Goal: Obtain resource: Obtain resource

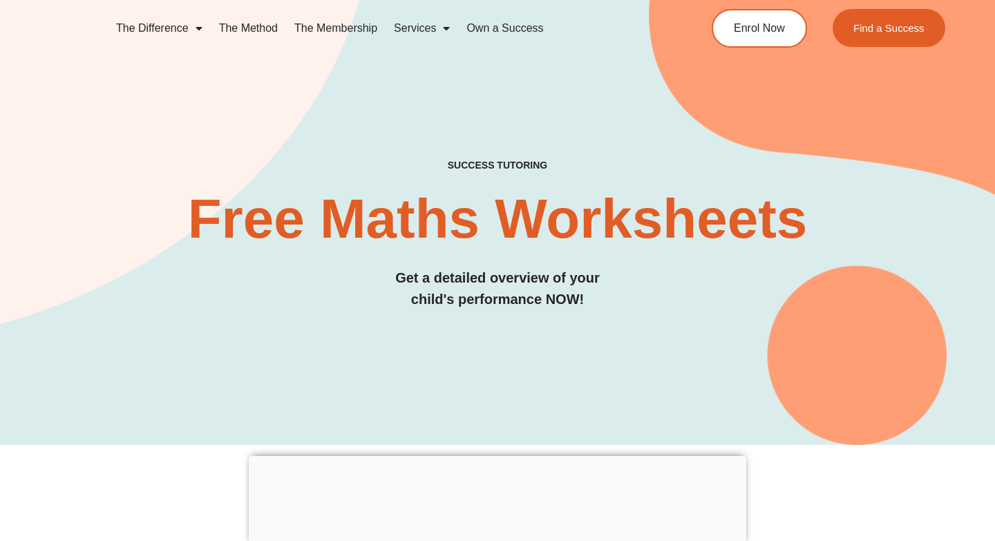
scroll to position [2097, 0]
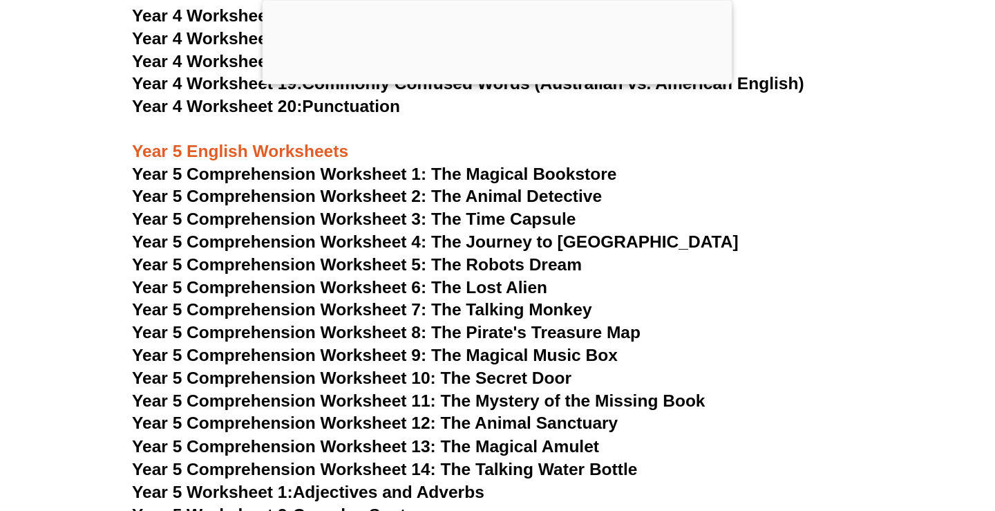
scroll to position [6314, 0]
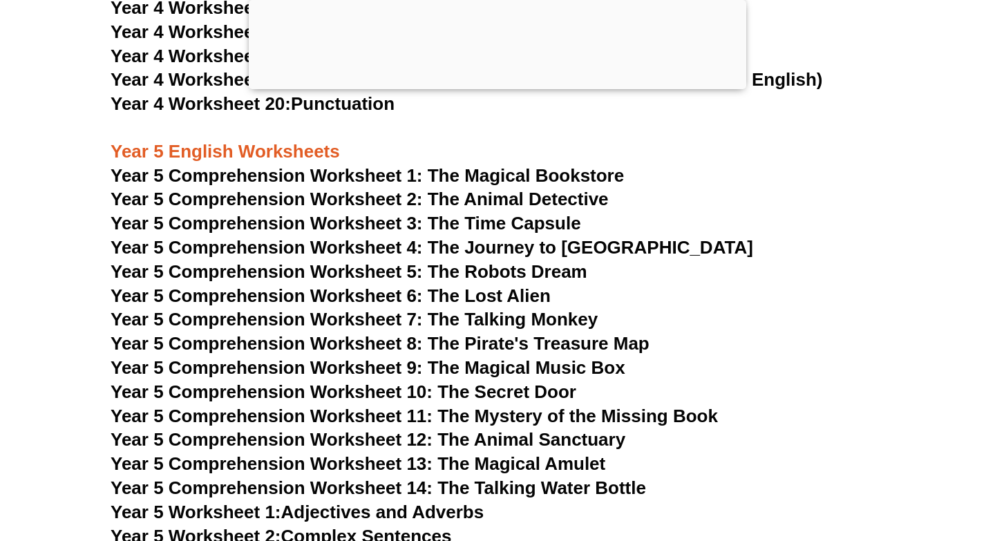
click at [564, 318] on span "Year 5 Comprehension Worksheet 7: The Talking Monkey" at bounding box center [354, 319] width 487 height 21
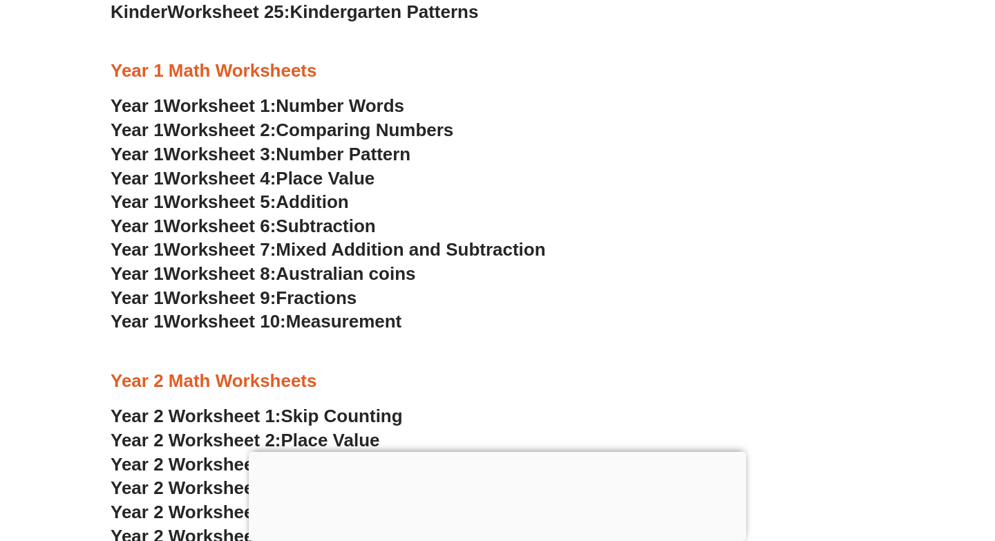
scroll to position [1324, 0]
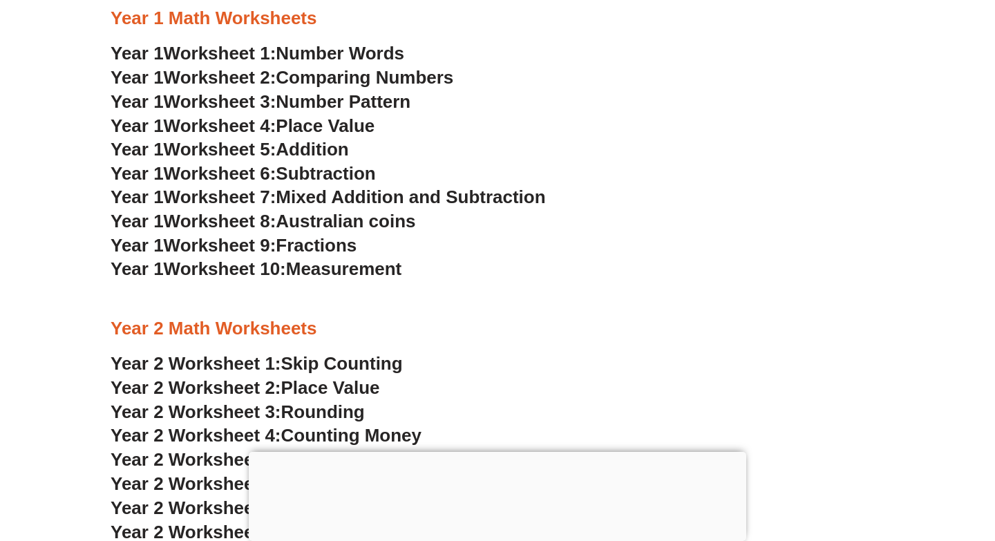
click at [325, 200] on span "Mixed Addition and Subtraction" at bounding box center [411, 197] width 270 height 21
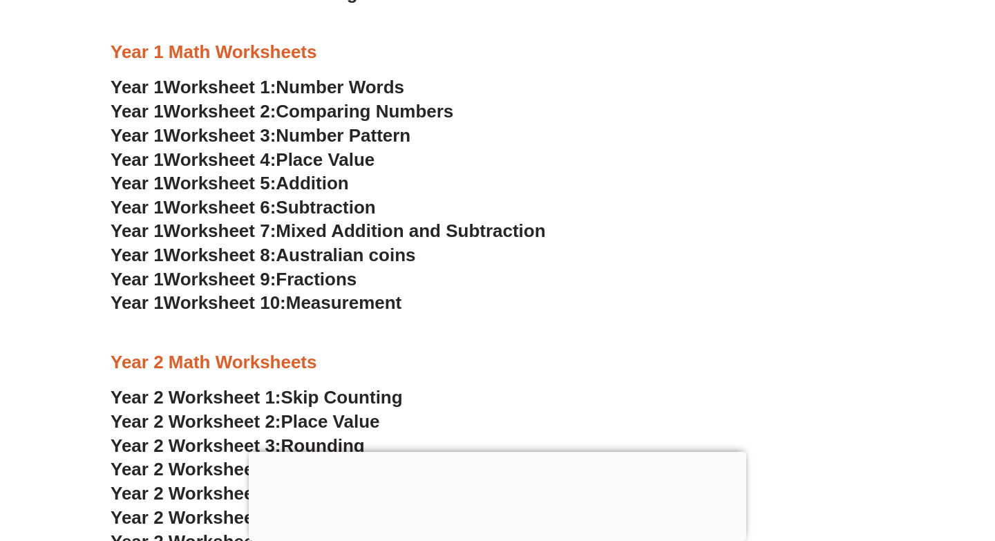
click at [320, 178] on span "Addition" at bounding box center [312, 183] width 73 height 21
click at [344, 196] on h3 "Year 1 Worksheet 6: Subtraction" at bounding box center [498, 208] width 774 height 24
click at [363, 208] on span "Subtraction" at bounding box center [326, 207] width 100 height 21
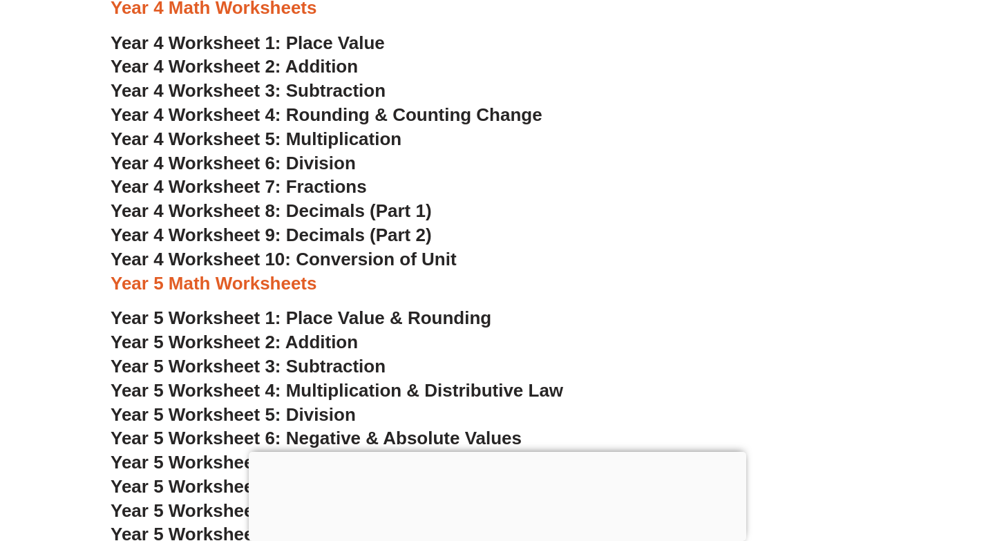
scroll to position [2296, 0]
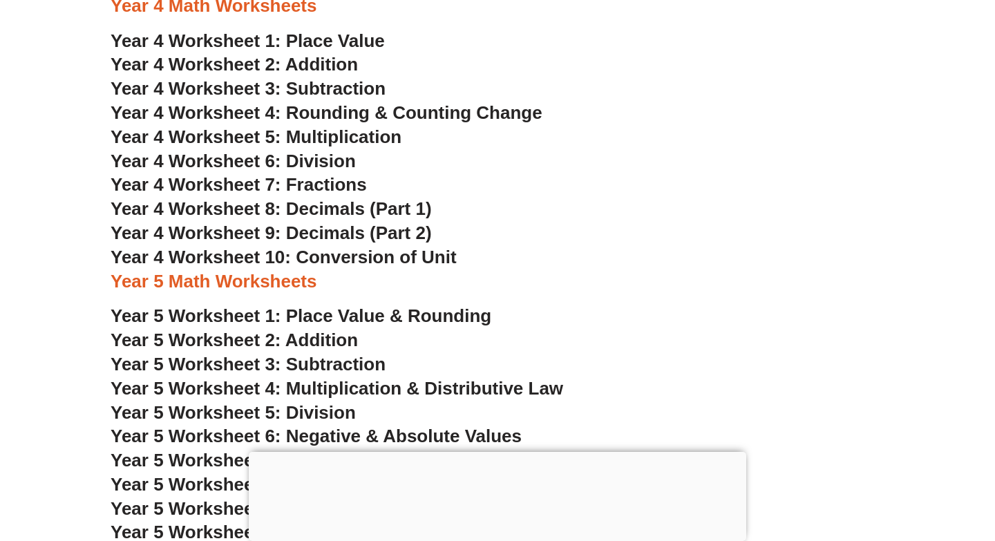
click at [350, 88] on span "Year 4 Worksheet 3: Subtraction" at bounding box center [248, 88] width 275 height 21
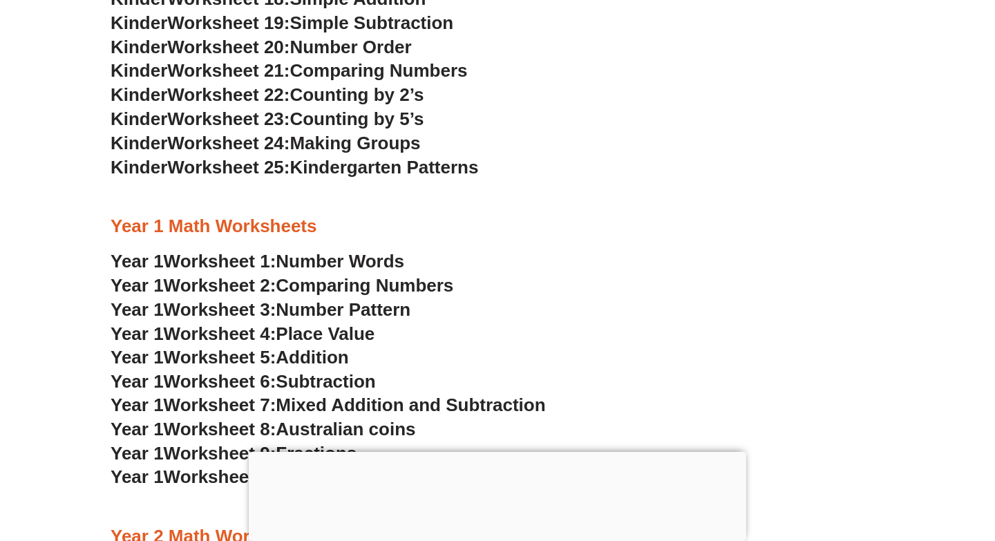
scroll to position [1181, 0]
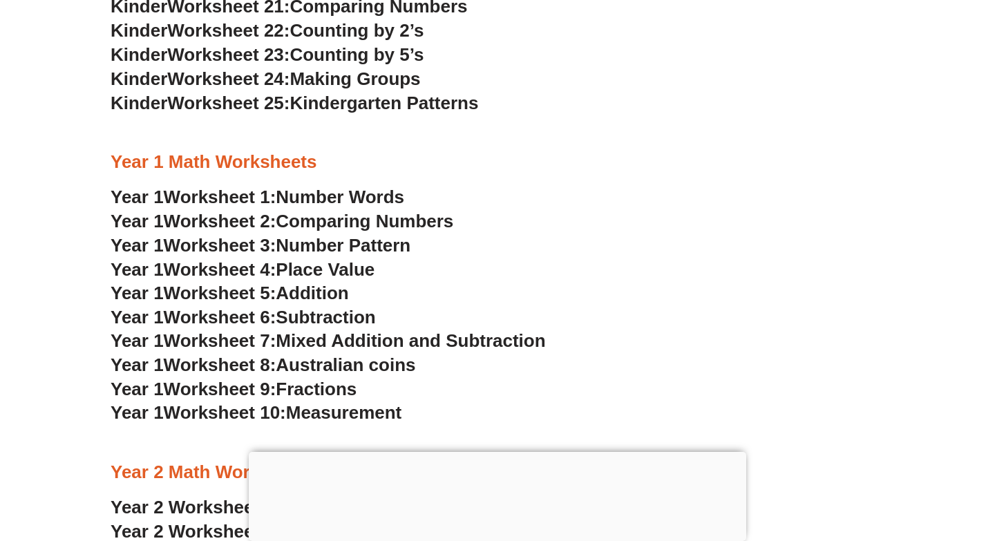
click at [293, 287] on span "Addition" at bounding box center [312, 293] width 73 height 21
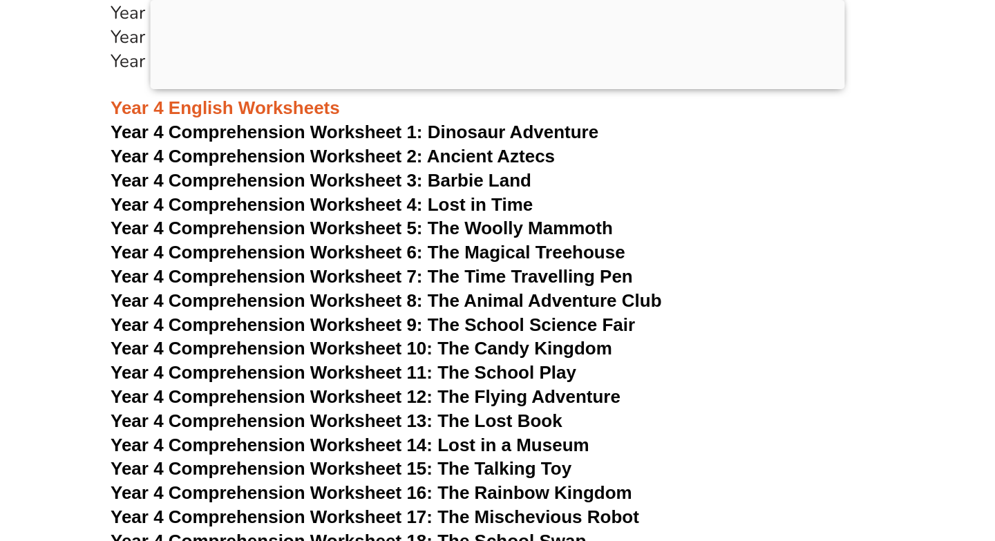
scroll to position [5464, 0]
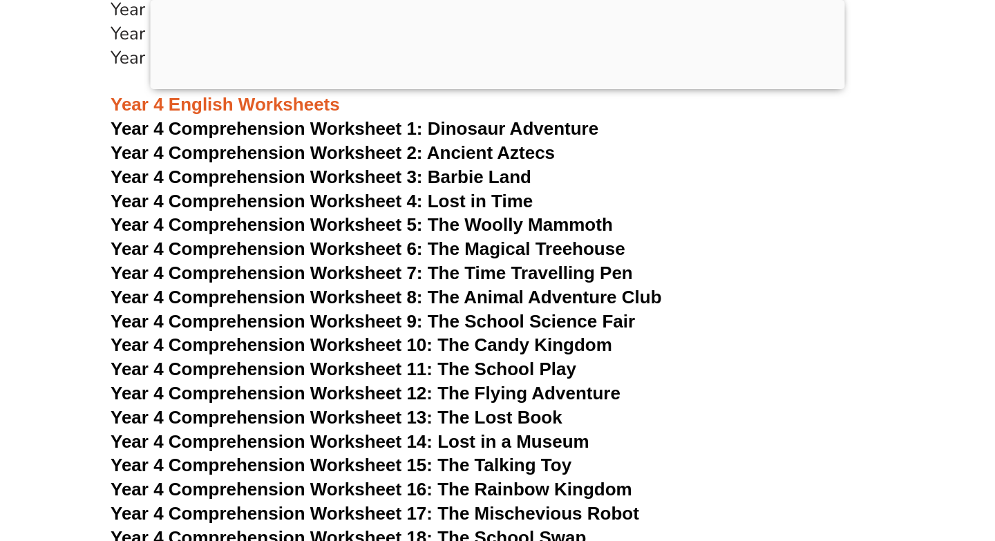
click at [384, 274] on span "Year 4 Comprehension Worksheet 7: The Time Travelling Pen" at bounding box center [372, 273] width 523 height 21
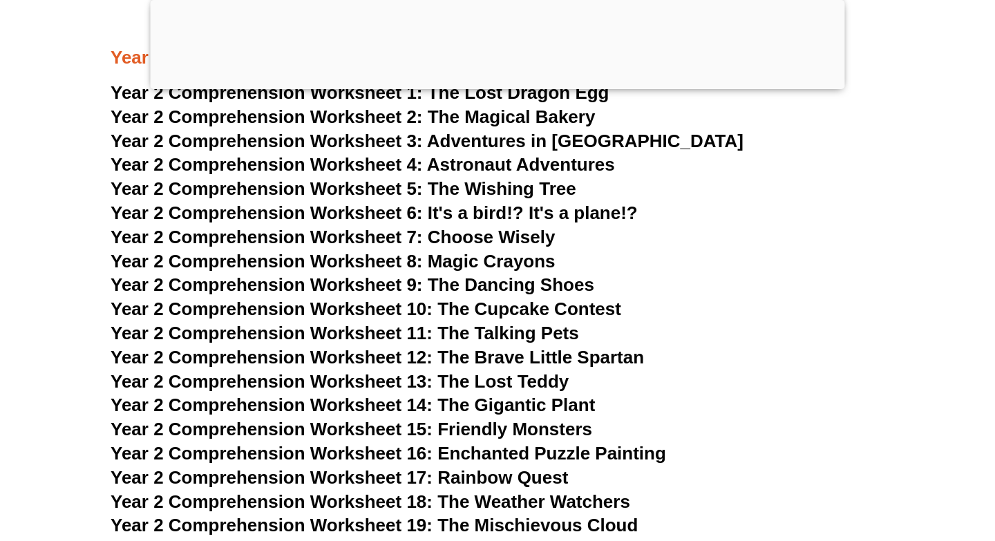
scroll to position [3307, 0]
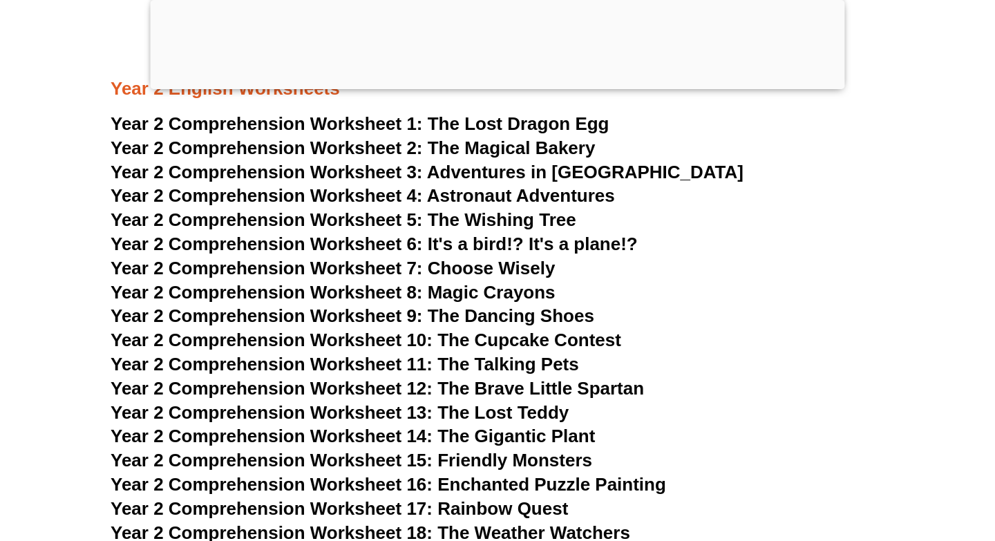
click at [491, 236] on span "Year 2 Comprehension Worksheet 6: It's a bird!? It's a plane!?" at bounding box center [374, 244] width 527 height 21
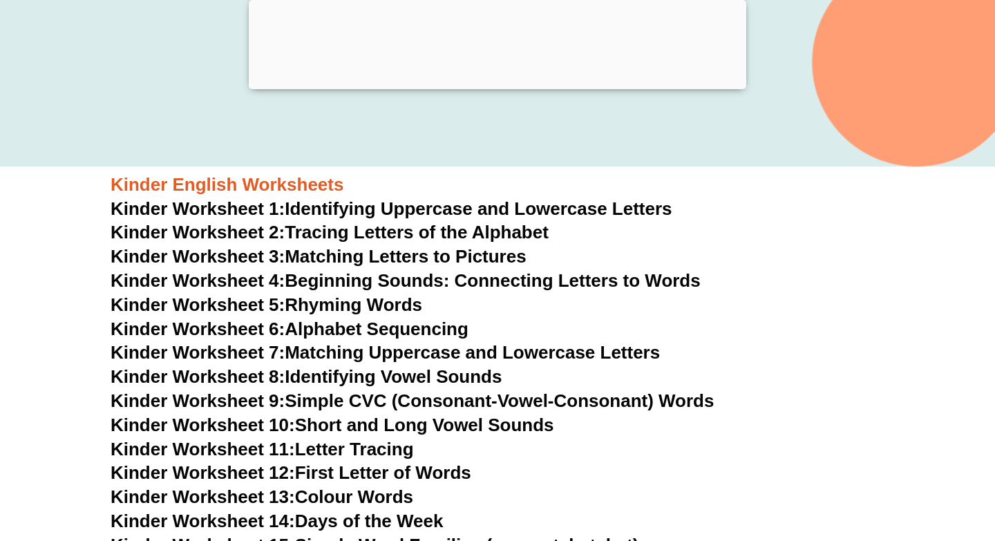
click at [583, 86] on div at bounding box center [498, 86] width 498 height 0
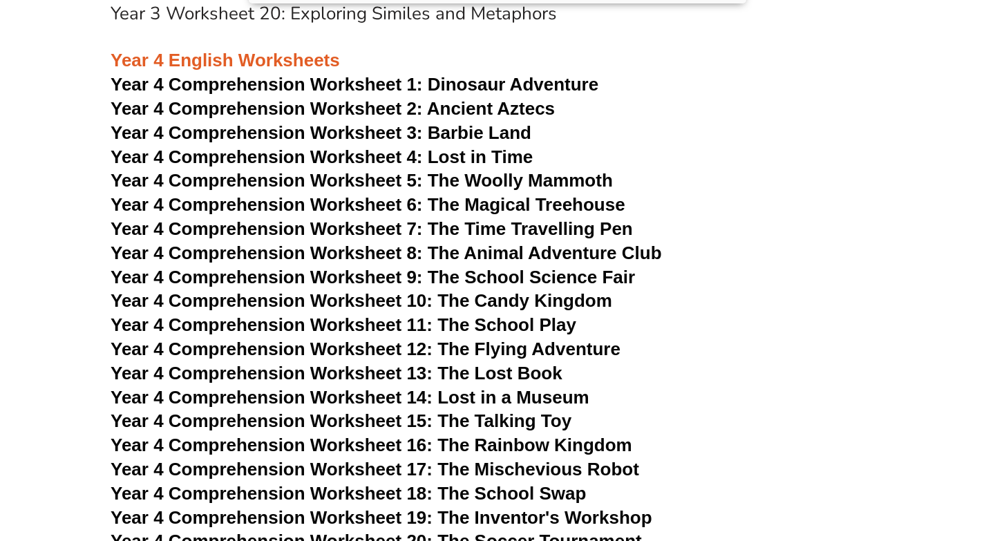
scroll to position [5517, 0]
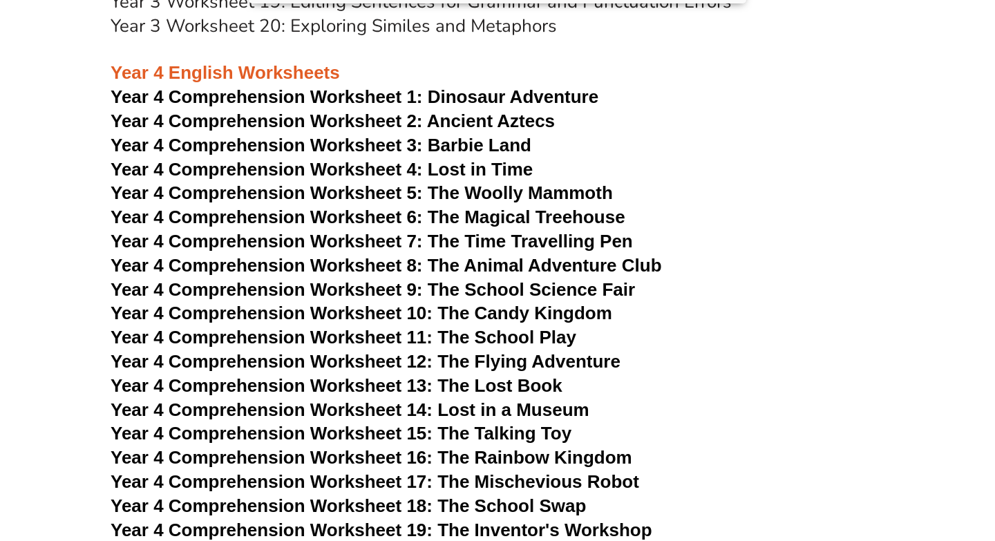
click at [514, 260] on span "Year 4 Comprehension Worksheet 8: The Animal Adventure Club" at bounding box center [387, 265] width 552 height 21
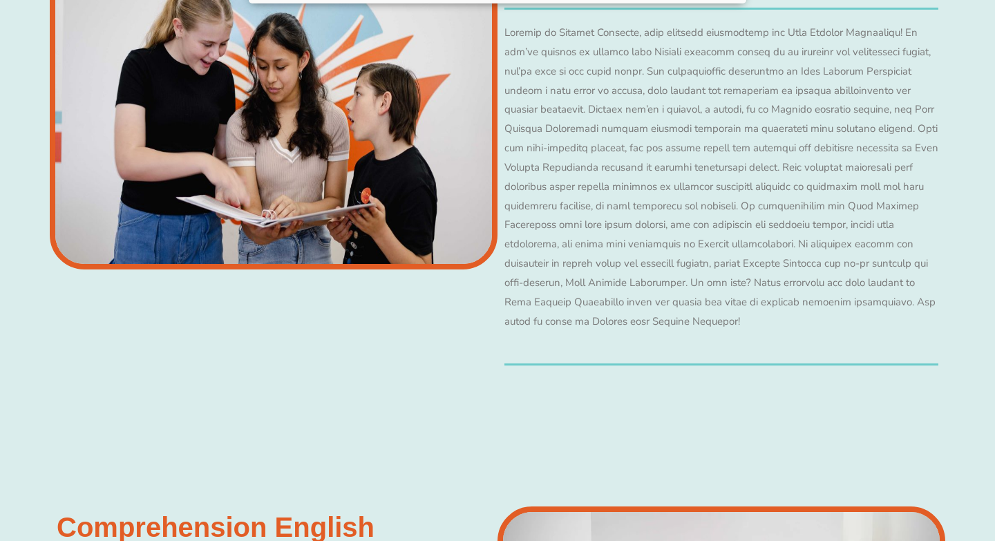
scroll to position [7062, 0]
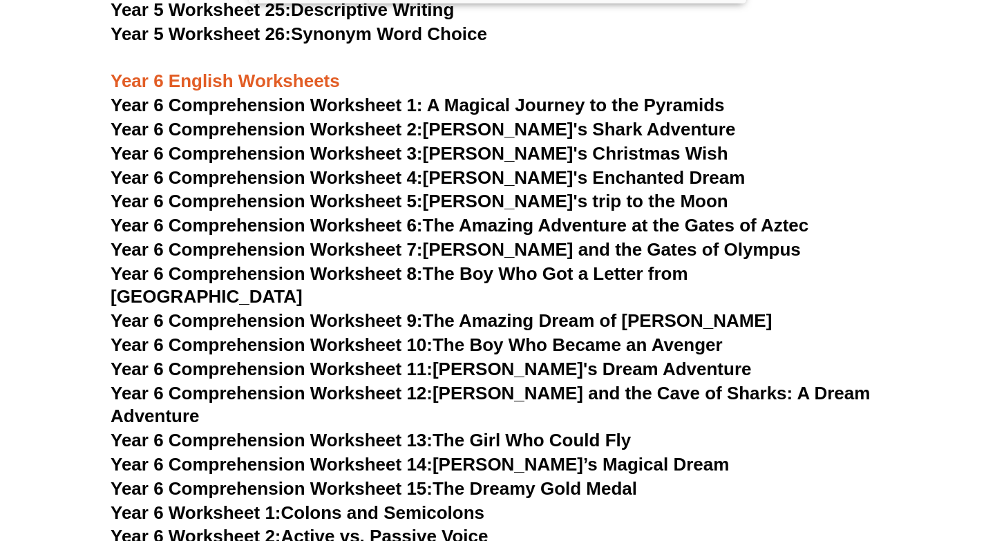
scroll to position [7527, 0]
click at [576, 335] on link "Year 6 Comprehension Worksheet 10: The Boy Who Became an Avenger" at bounding box center [417, 345] width 612 height 21
drag, startPoint x: 837, startPoint y: 272, endPoint x: 824, endPoint y: 272, distance: 13.1
click at [832, 272] on h3 "Year 6 Comprehension Worksheet 8: The Boy Who Got a Letter from [GEOGRAPHIC_DAT…" at bounding box center [498, 286] width 774 height 47
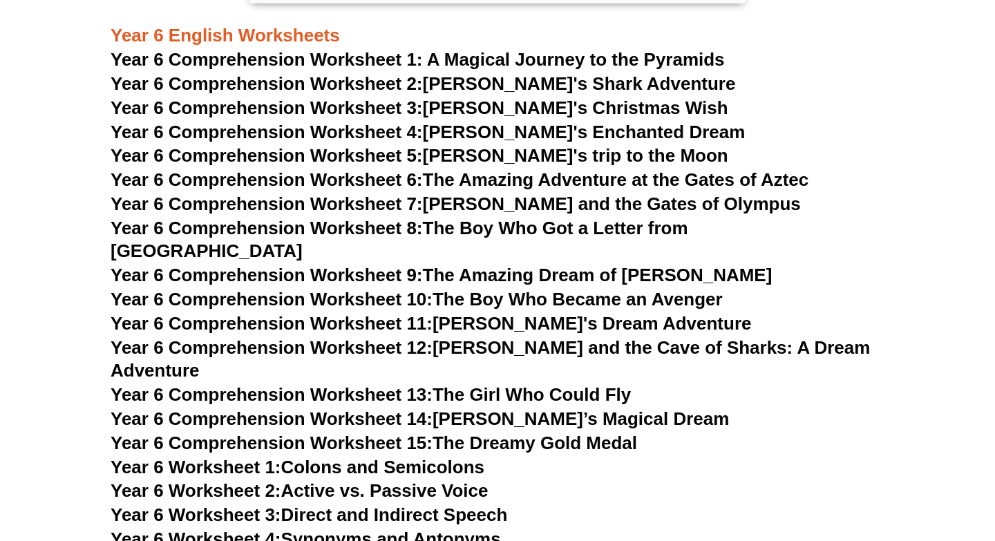
scroll to position [7569, 0]
